Goal: Task Accomplishment & Management: Manage account settings

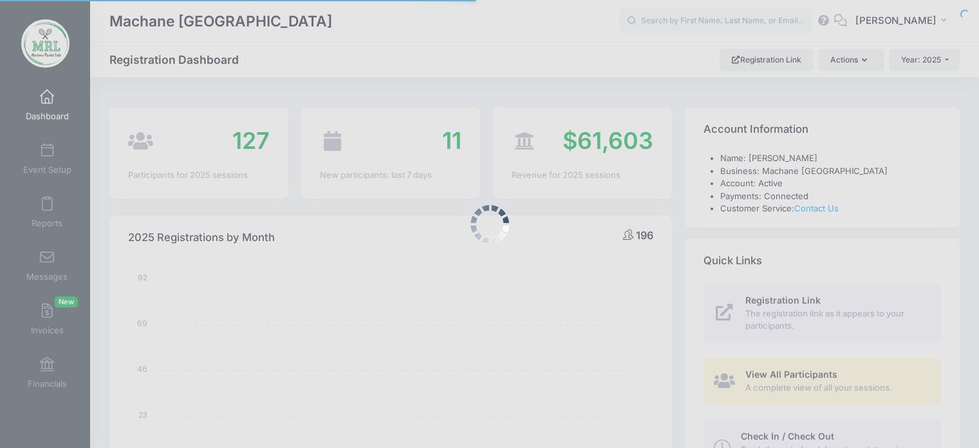
select select
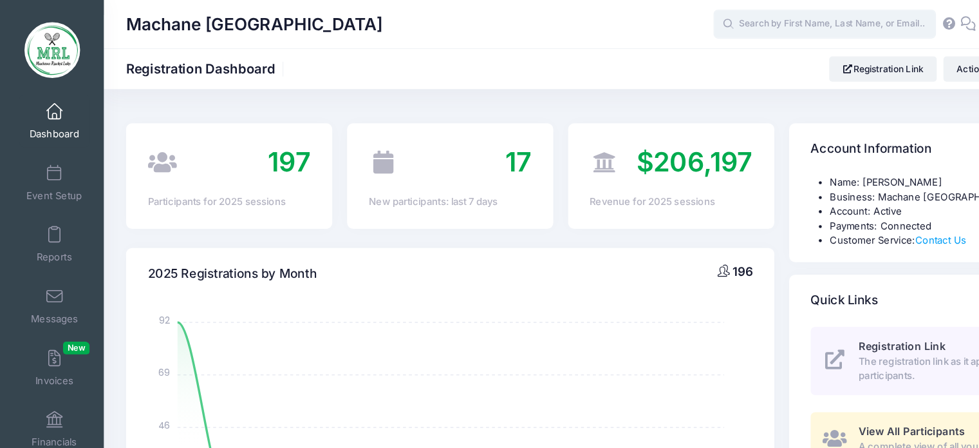
click at [655, 25] on input "text" at bounding box center [715, 21] width 193 height 26
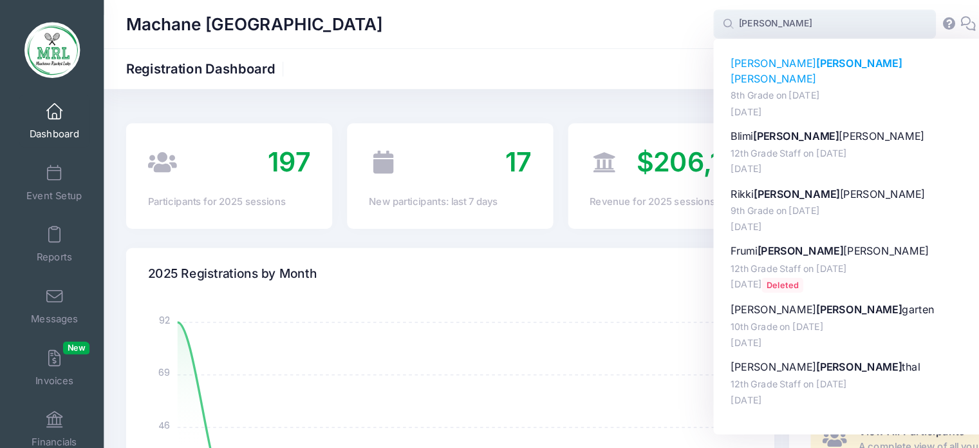
click at [661, 61] on p "Faigy Rosen berg" at bounding box center [740, 61] width 213 height 27
type input "Faigy Rosenberg (8th Grade, Aug-14, 2025)"
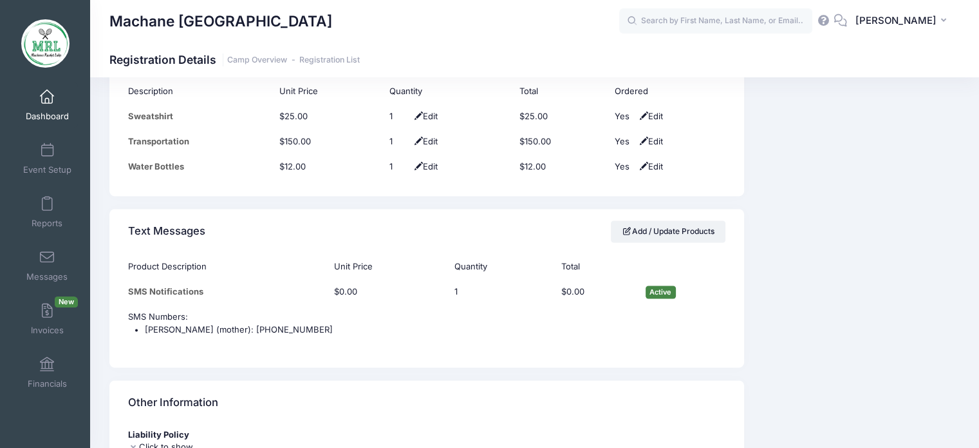
scroll to position [1311, 0]
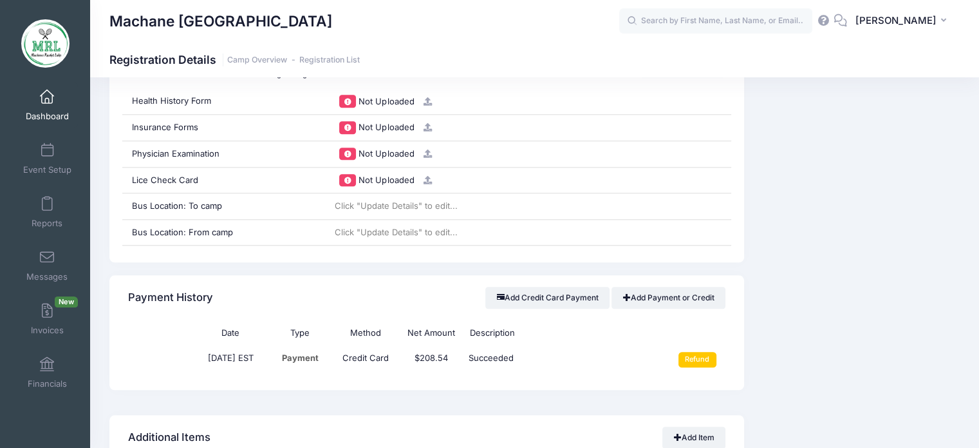
click at [829, 394] on div "Event Information Event Machane Racket Lake Session 8th Grade From Aug 14th To …" at bounding box center [859, 98] width 216 height 2129
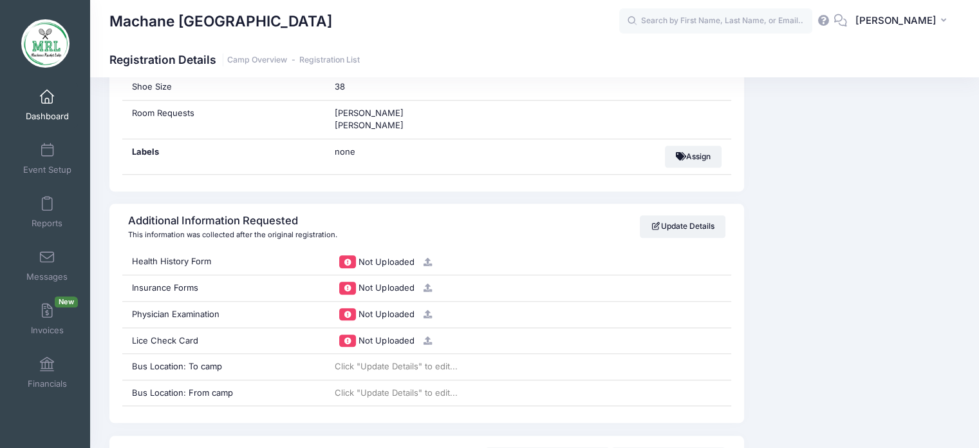
scroll to position [1154, 0]
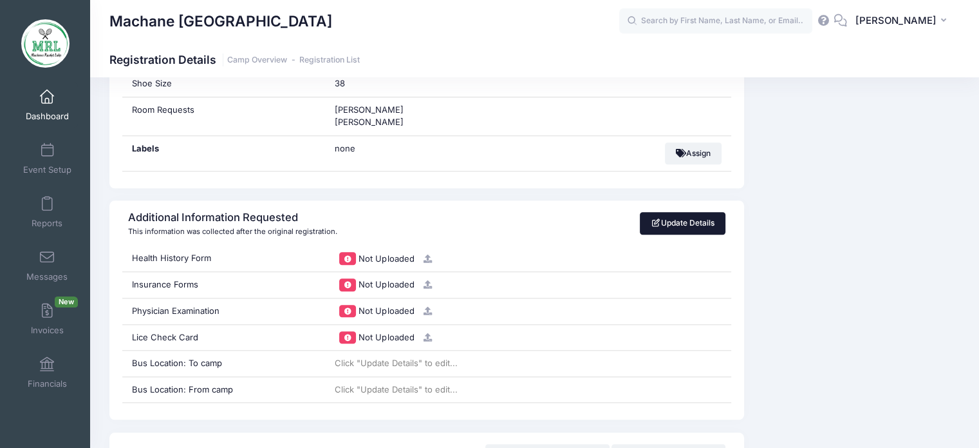
click at [699, 214] on link "Update Details" at bounding box center [683, 223] width 86 height 22
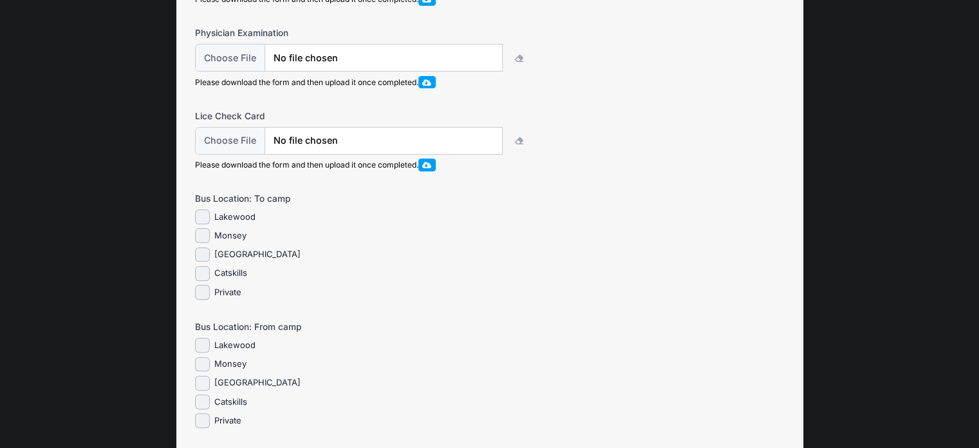
scroll to position [325, 0]
click at [203, 283] on input "Catskills" at bounding box center [202, 275] width 15 height 15
checkbox input "true"
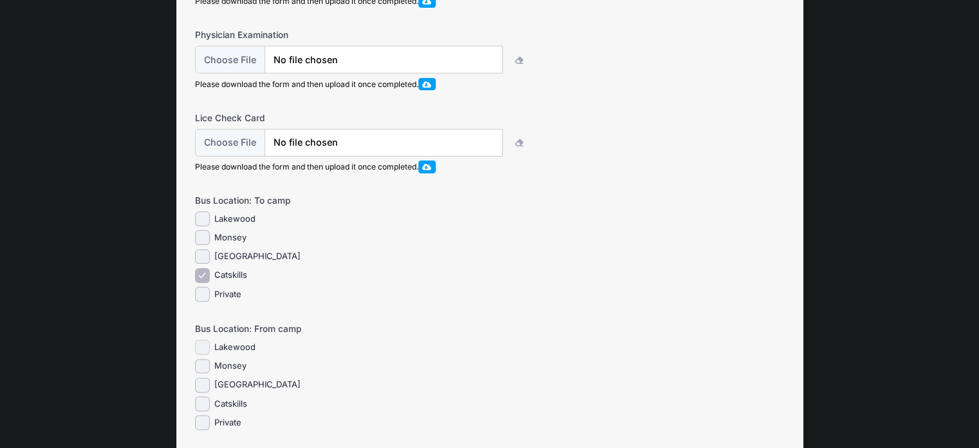
click at [202, 354] on input "Lakewood" at bounding box center [202, 346] width 15 height 15
checkbox input "true"
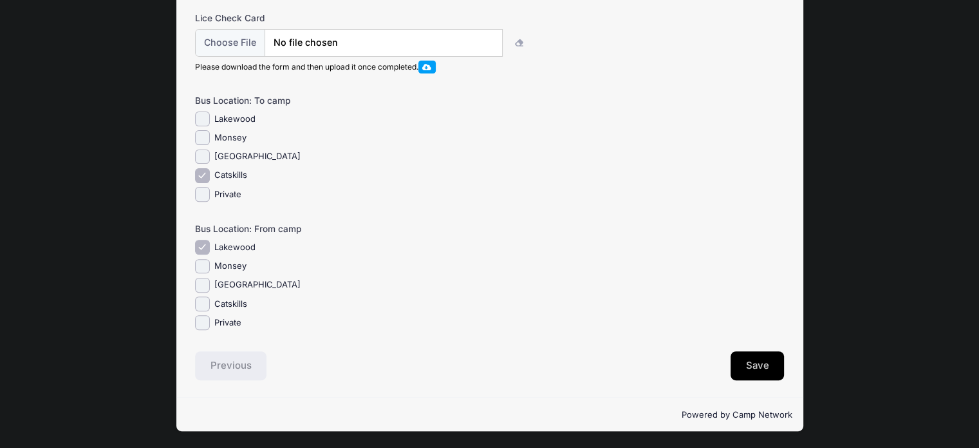
click at [737, 364] on button "Save" at bounding box center [758, 366] width 54 height 30
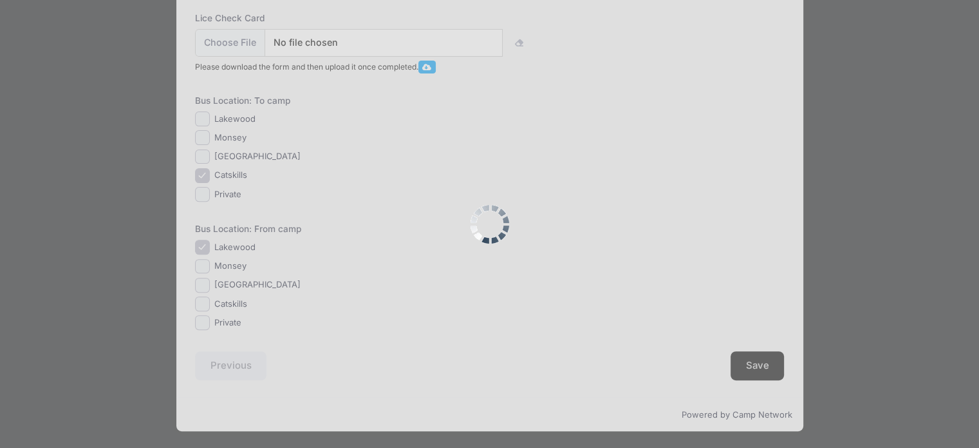
scroll to position [0, 0]
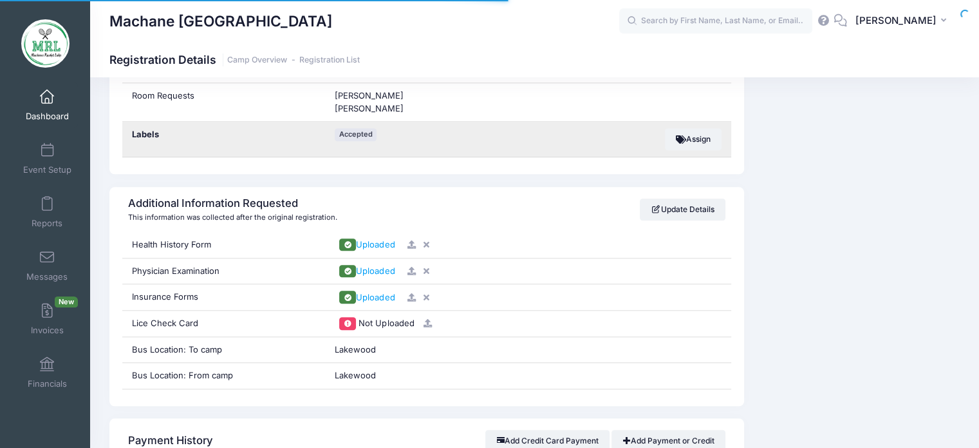
scroll to position [1194, 0]
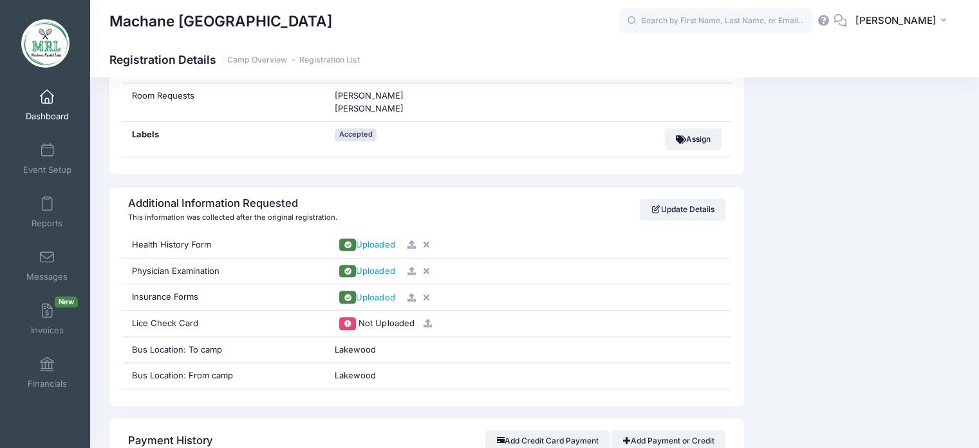
click at [46, 118] on span "Dashboard" at bounding box center [47, 116] width 43 height 11
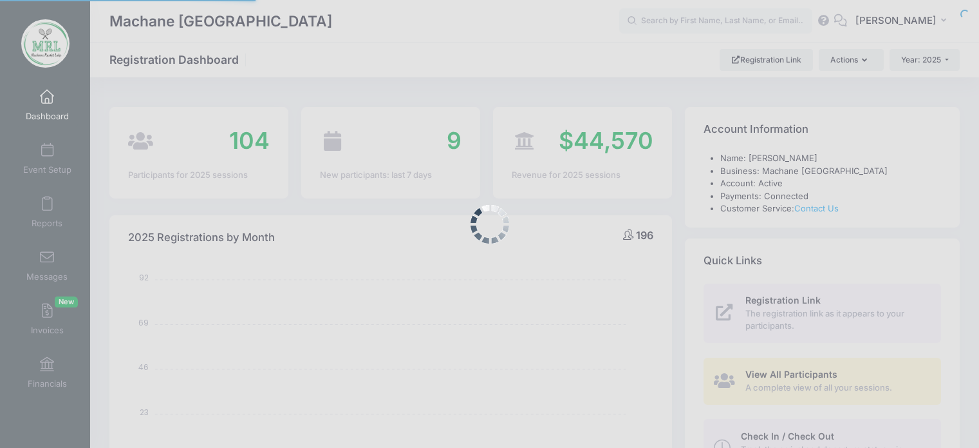
select select
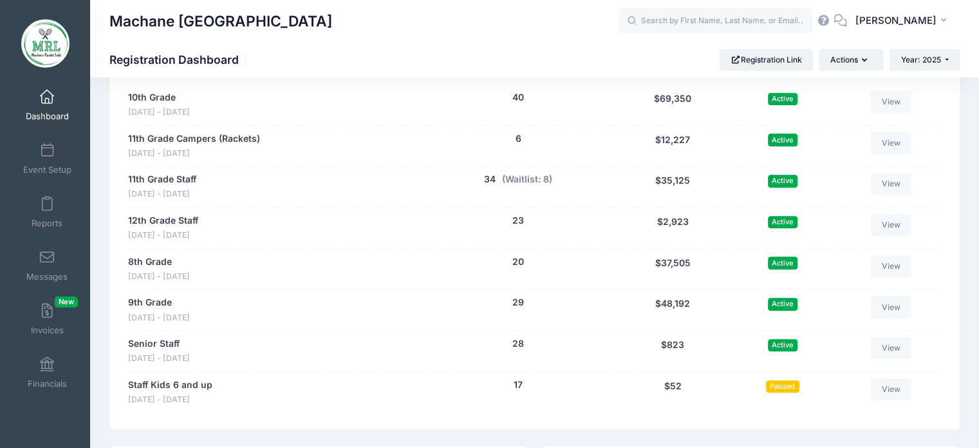
scroll to position [652, 0]
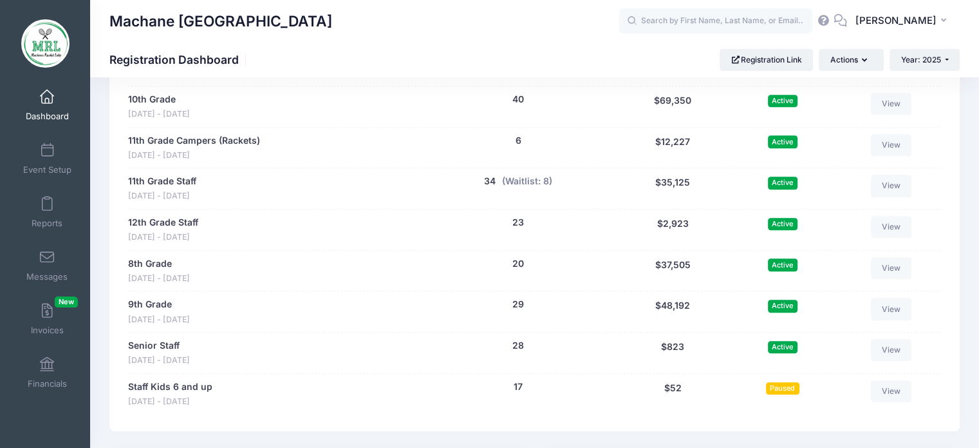
click at [332, 151] on div "11th Grade Campers (Rackets) [DATE] - [DATE] 6 people $12,227" at bounding box center [274, 148] width 293 height 28
click at [691, 24] on input "text" at bounding box center [715, 21] width 193 height 26
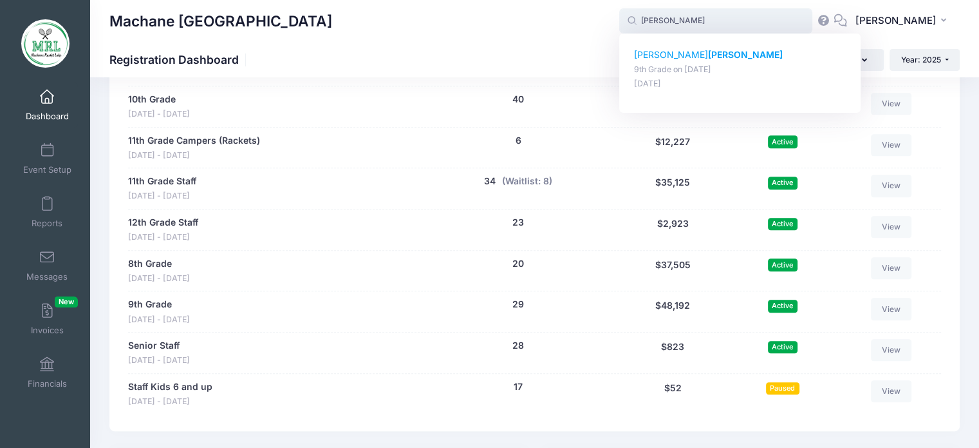
click at [708, 53] on strong "[PERSON_NAME]" at bounding box center [745, 54] width 75 height 11
type input "[PERSON_NAME] (9th Grade, [DATE])"
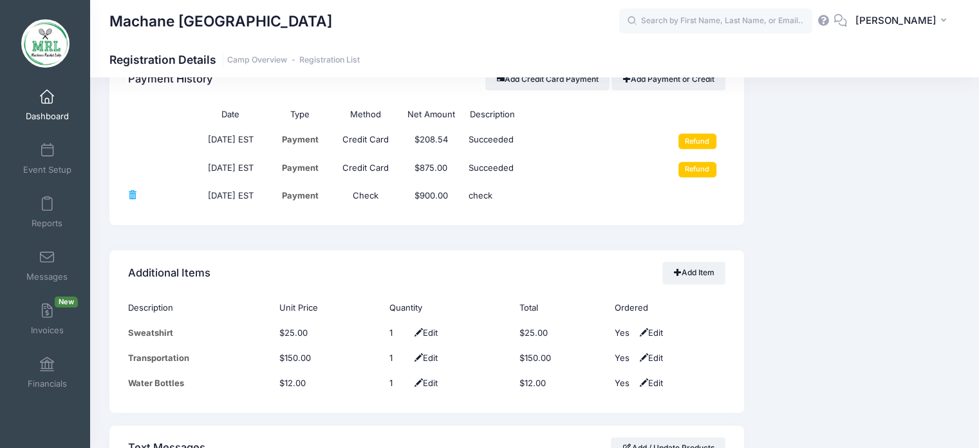
scroll to position [1569, 0]
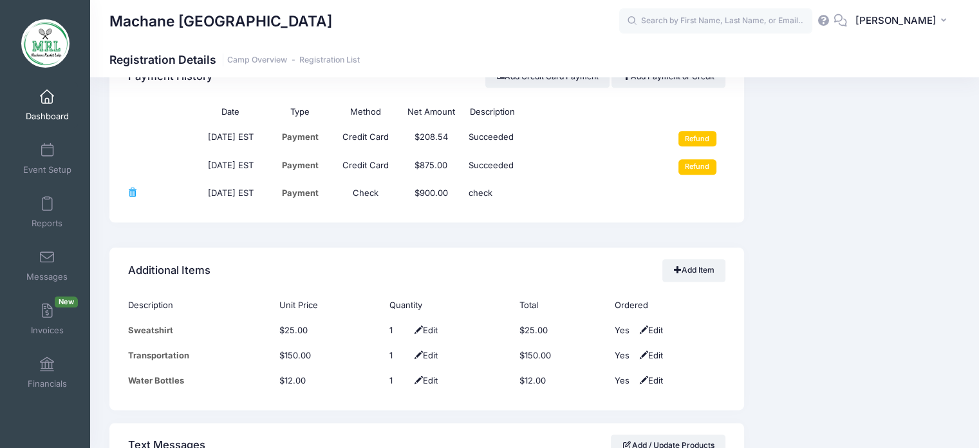
drag, startPoint x: 401, startPoint y: 273, endPoint x: 470, endPoint y: 254, distance: 72.0
click at [468, 254] on div "Additional Items Add Item" at bounding box center [426, 269] width 635 height 45
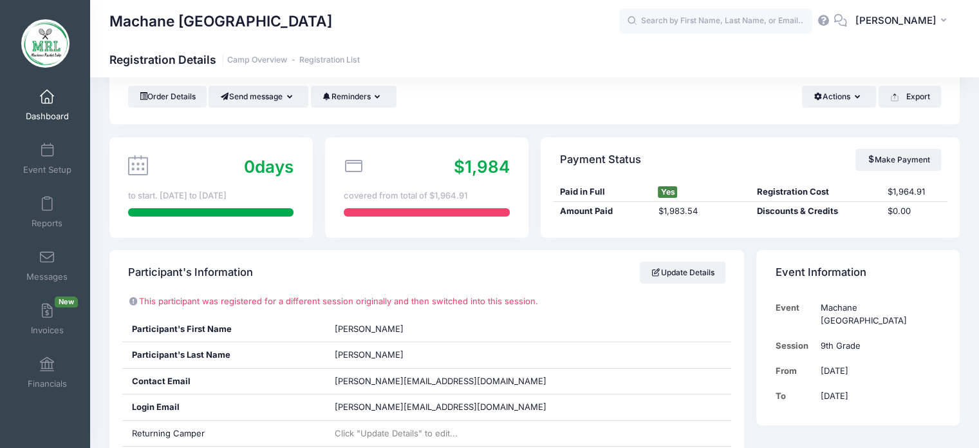
scroll to position [0, 0]
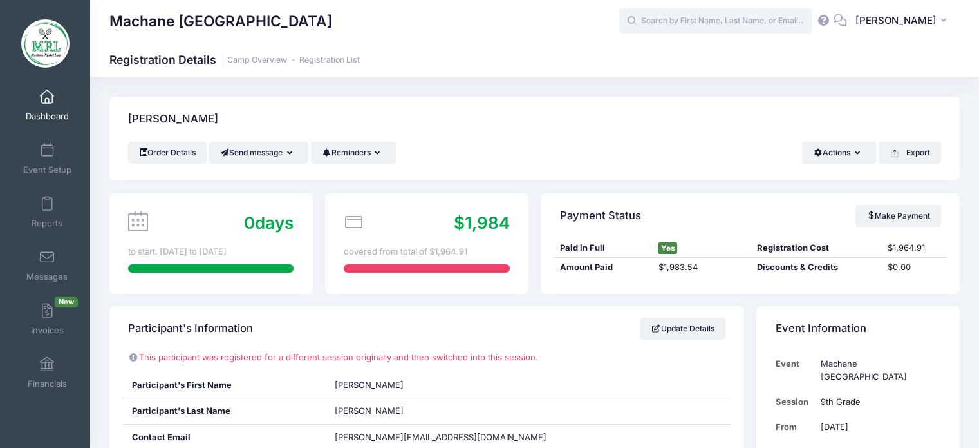
click at [697, 17] on input "text" at bounding box center [715, 21] width 193 height 26
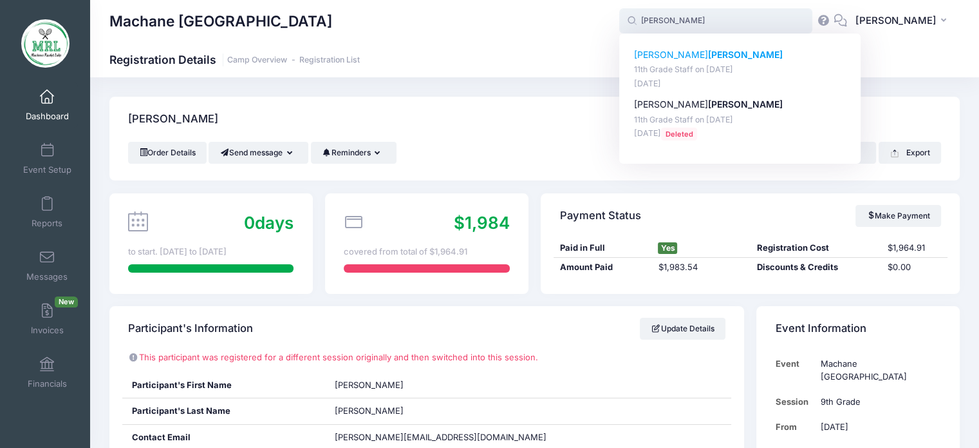
click at [708, 53] on strong "[PERSON_NAME]" at bounding box center [745, 54] width 75 height 11
type input "Matti Gewirtz (11th Grade Staff, Aug-14, 2025)"
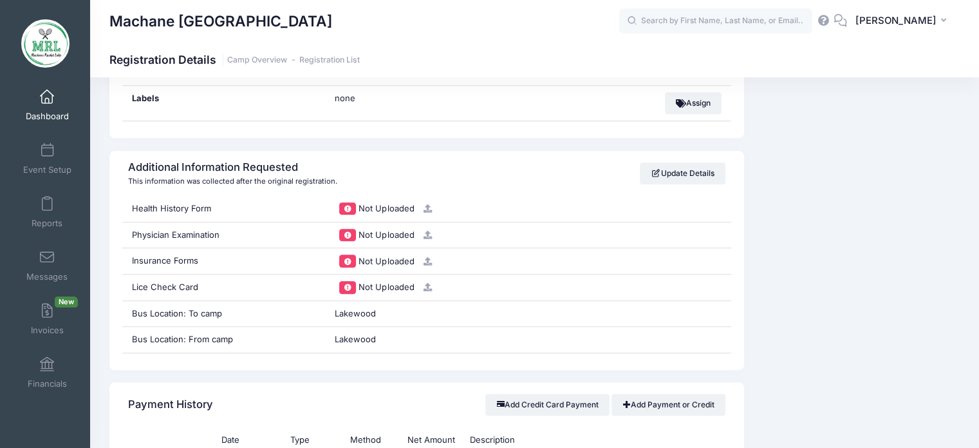
scroll to position [1237, 0]
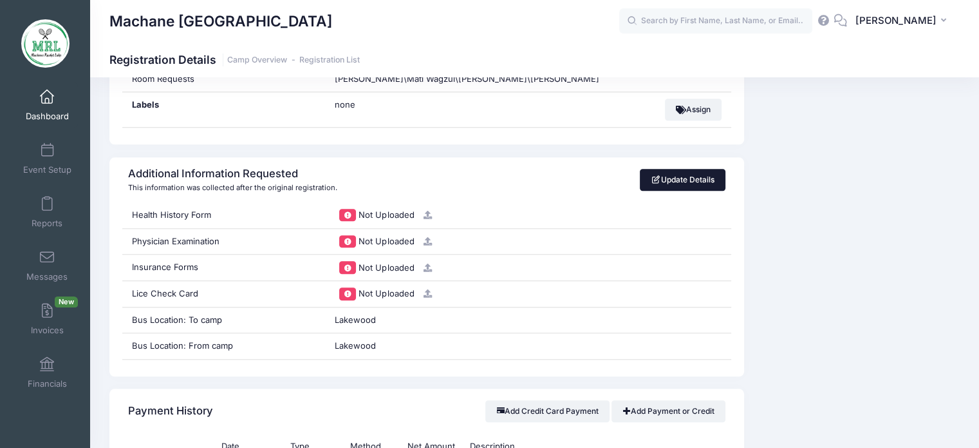
click at [706, 172] on link "Update Details" at bounding box center [683, 180] width 86 height 22
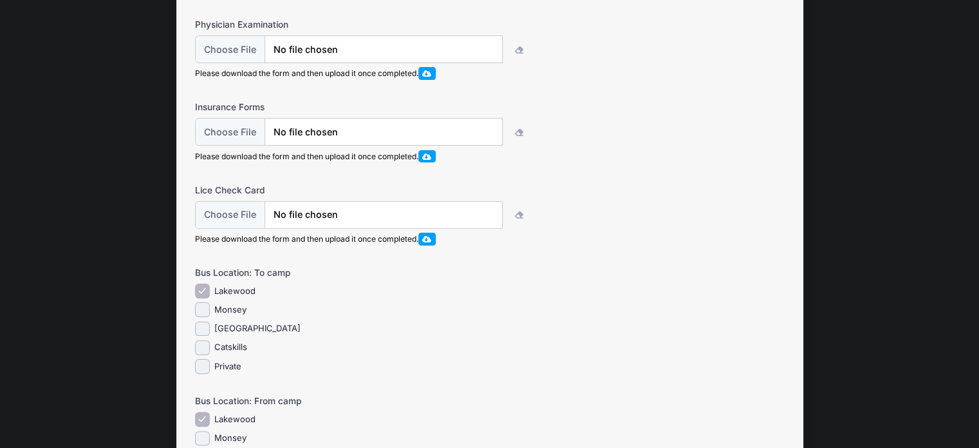
scroll to position [337, 0]
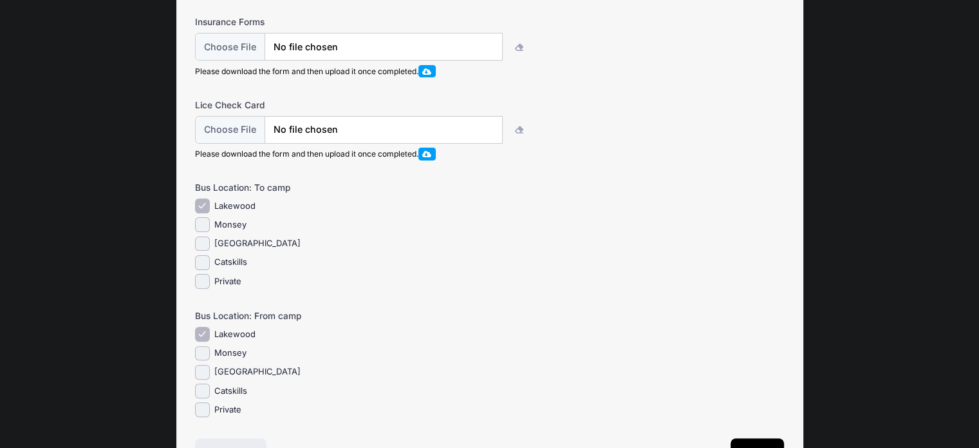
click at [209, 288] on div "Private" at bounding box center [367, 281] width 344 height 15
click at [201, 288] on input "Private" at bounding box center [202, 281] width 15 height 15
checkbox input "true"
click at [206, 212] on input "Lakewood" at bounding box center [202, 205] width 15 height 15
checkbox input "false"
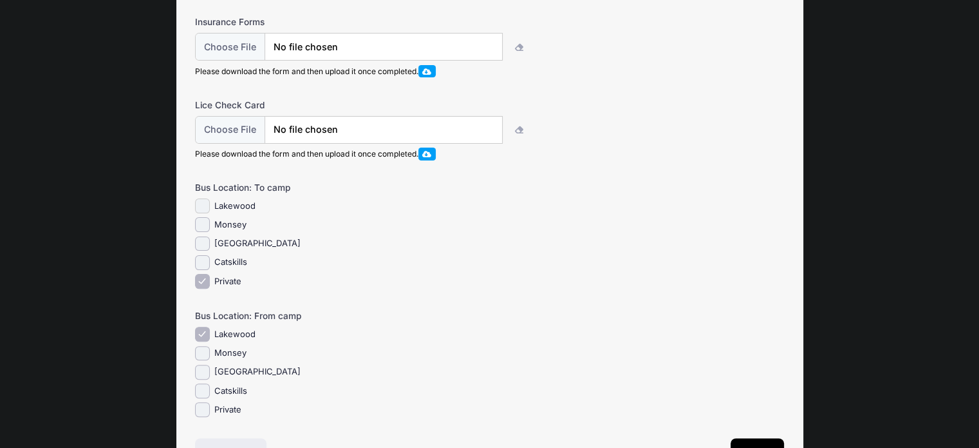
scroll to position [435, 0]
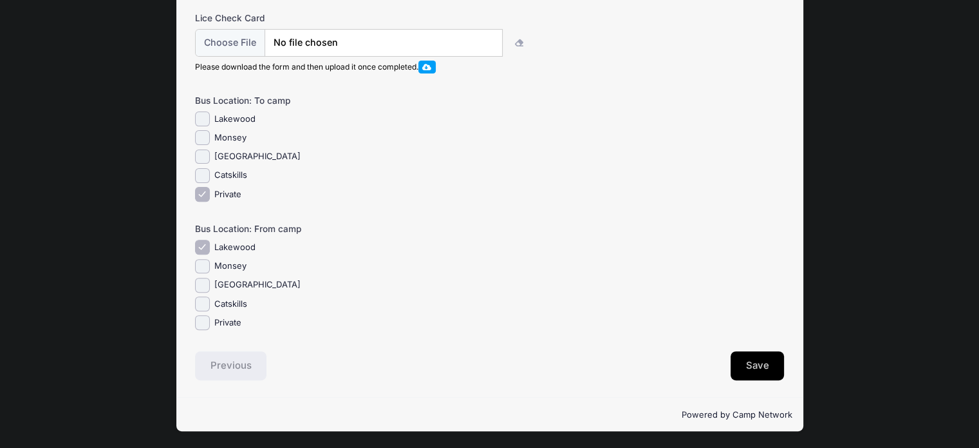
click at [766, 363] on button "Save" at bounding box center [758, 366] width 54 height 30
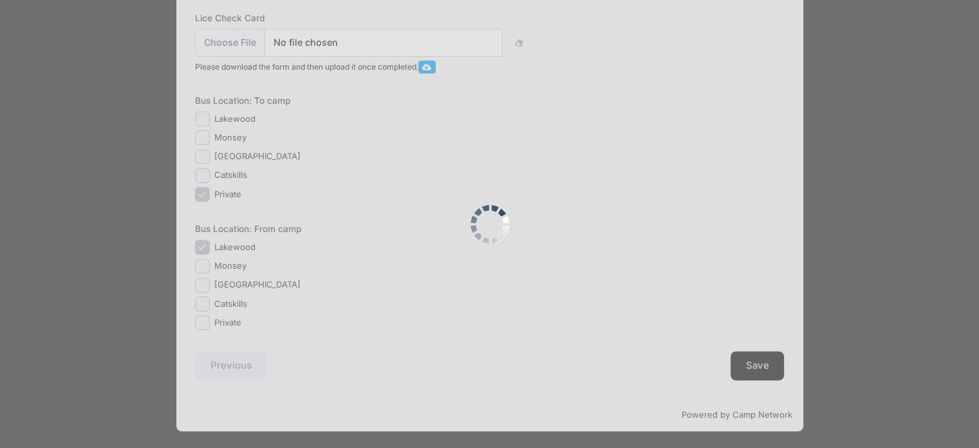
scroll to position [0, 0]
